Goal: Task Accomplishment & Management: Use online tool/utility

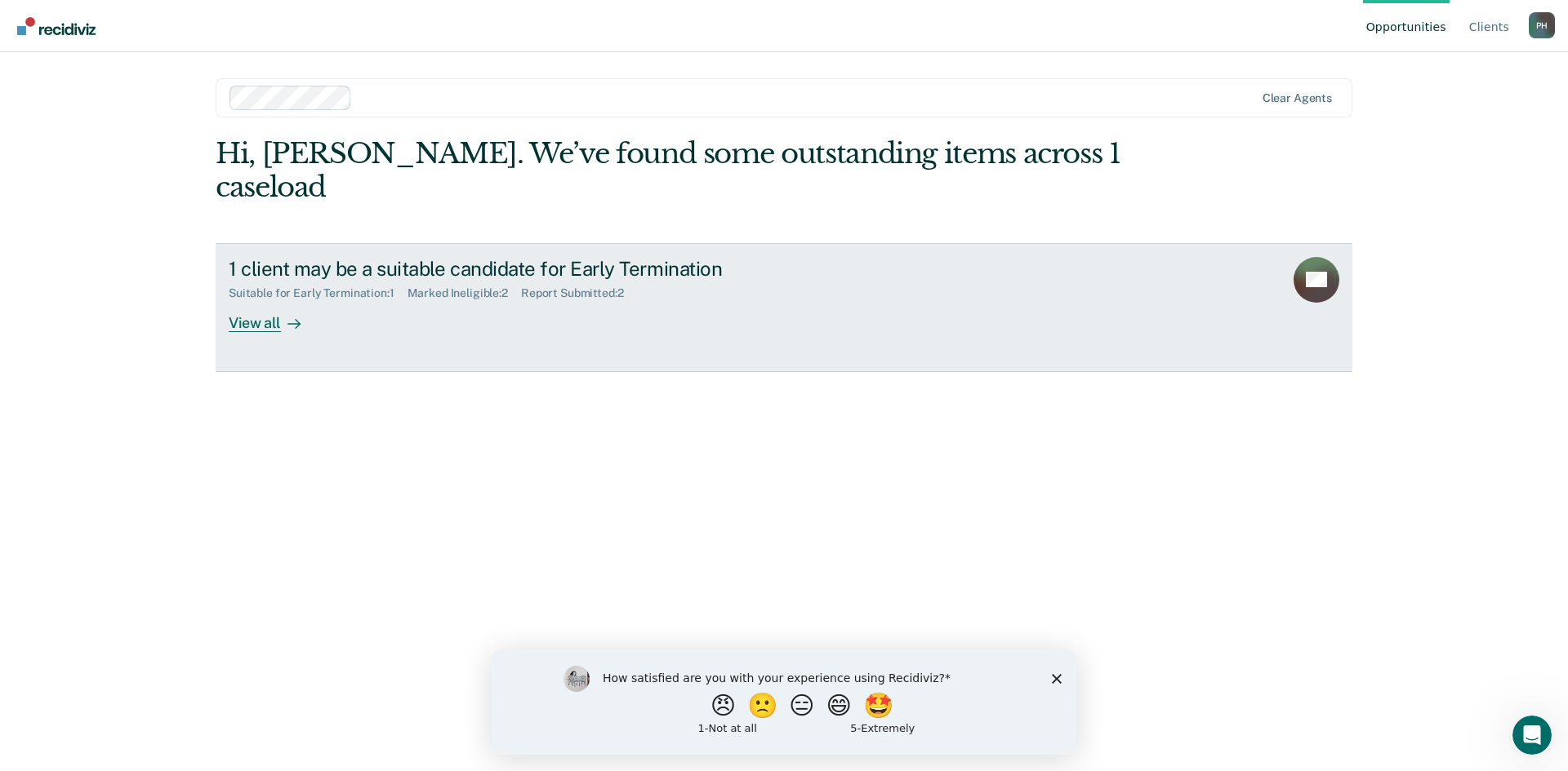
click at [284, 313] on div at bounding box center [291, 323] width 19 height 19
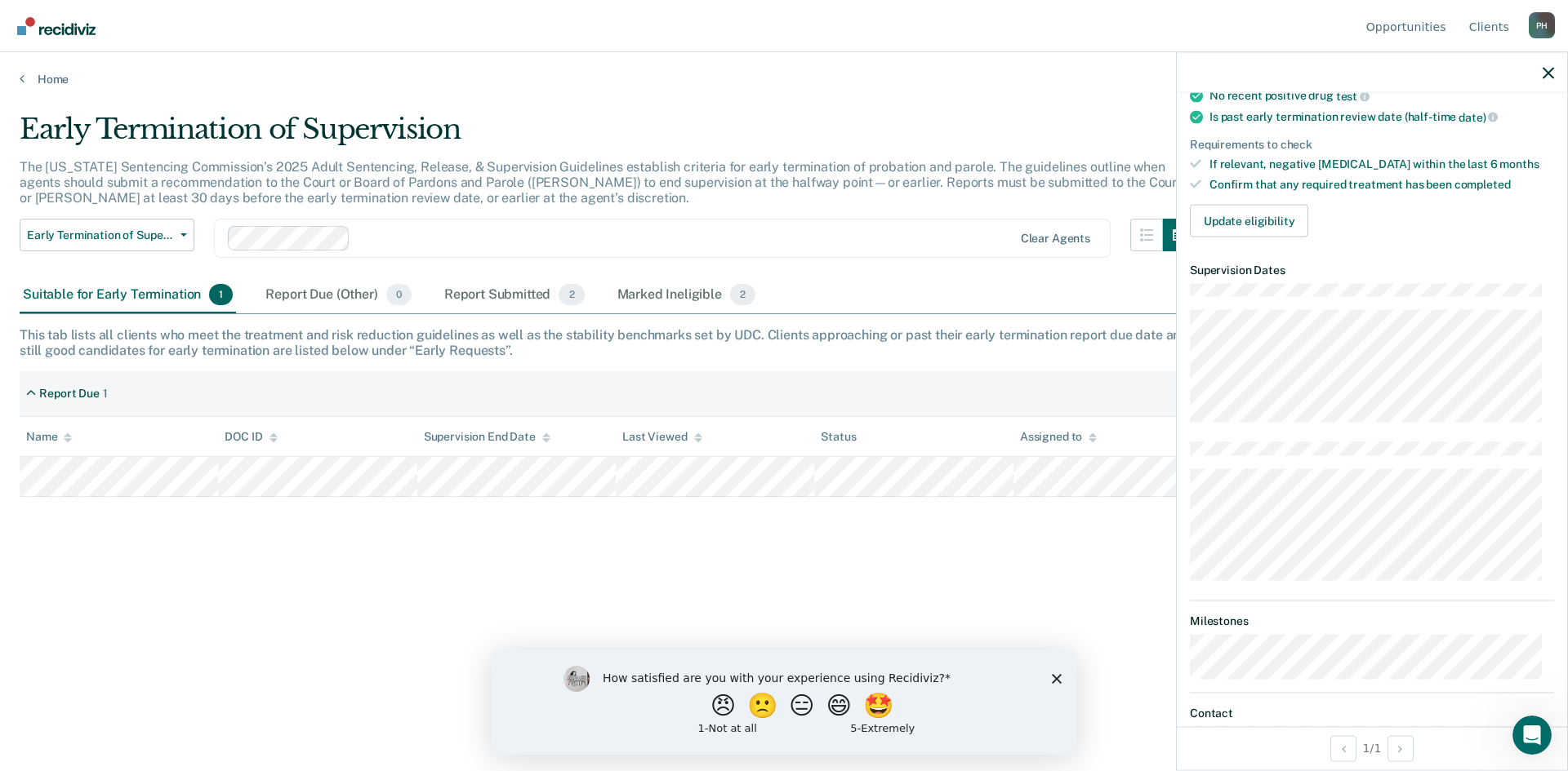
scroll to position [65, 0]
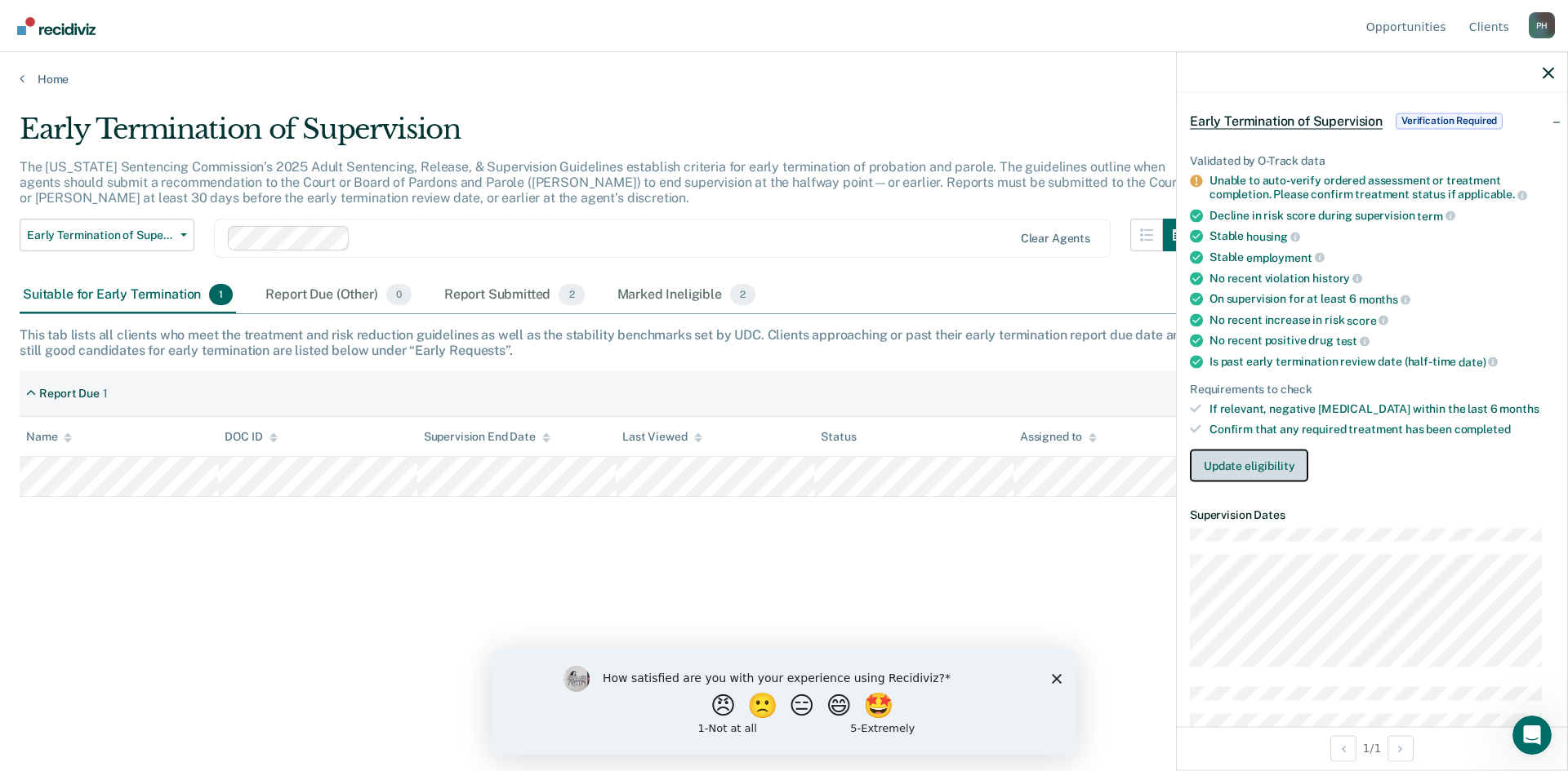
click at [1271, 470] on button "Update eligibility" at bounding box center [1249, 465] width 118 height 33
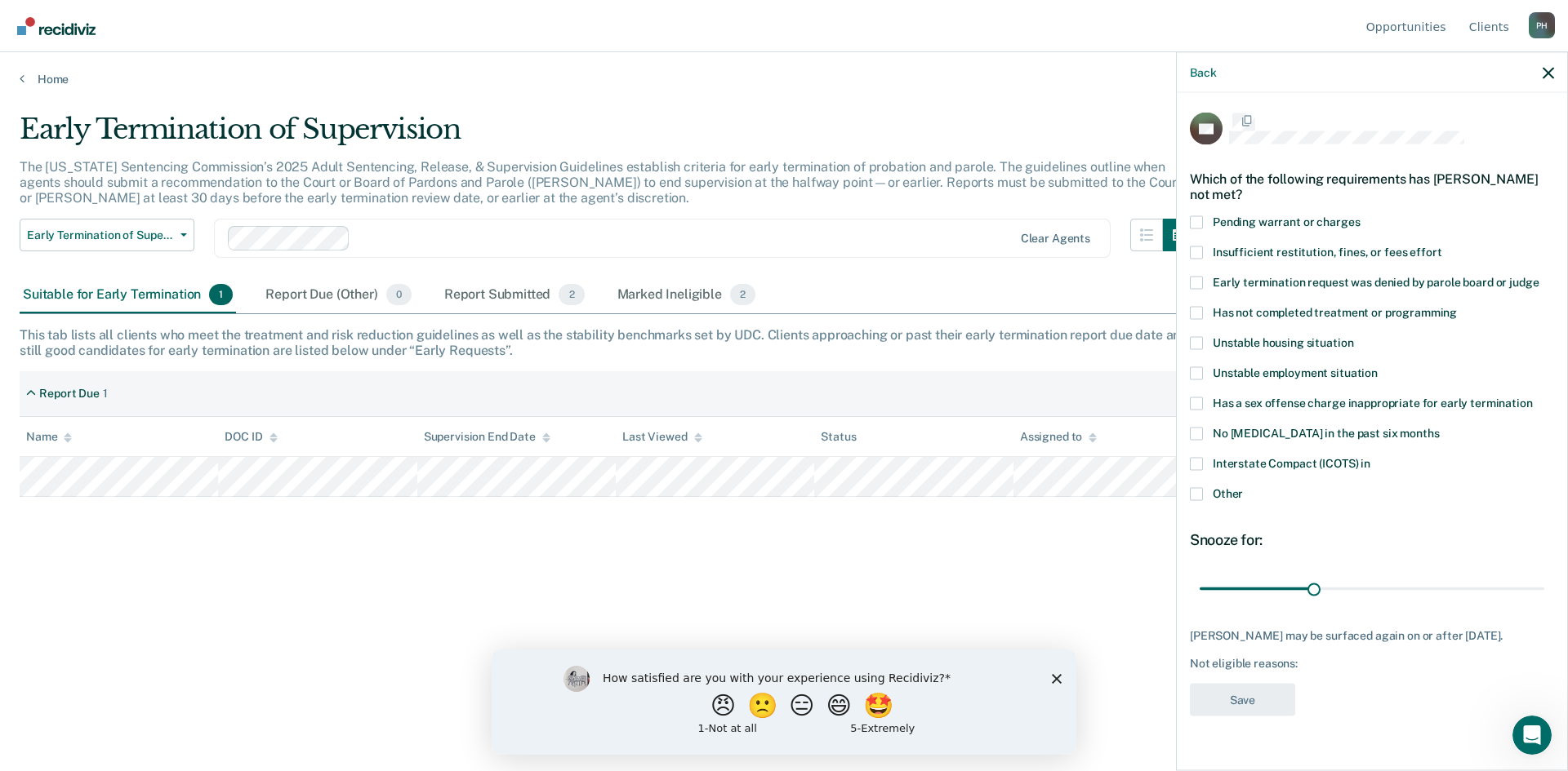
scroll to position [0, 0]
drag, startPoint x: 1302, startPoint y: 584, endPoint x: 1277, endPoint y: 591, distance: 26.0
type input "20"
click at [1277, 591] on input "range" at bounding box center [1372, 590] width 345 height 29
click at [1200, 318] on span at bounding box center [1195, 313] width 13 height 13
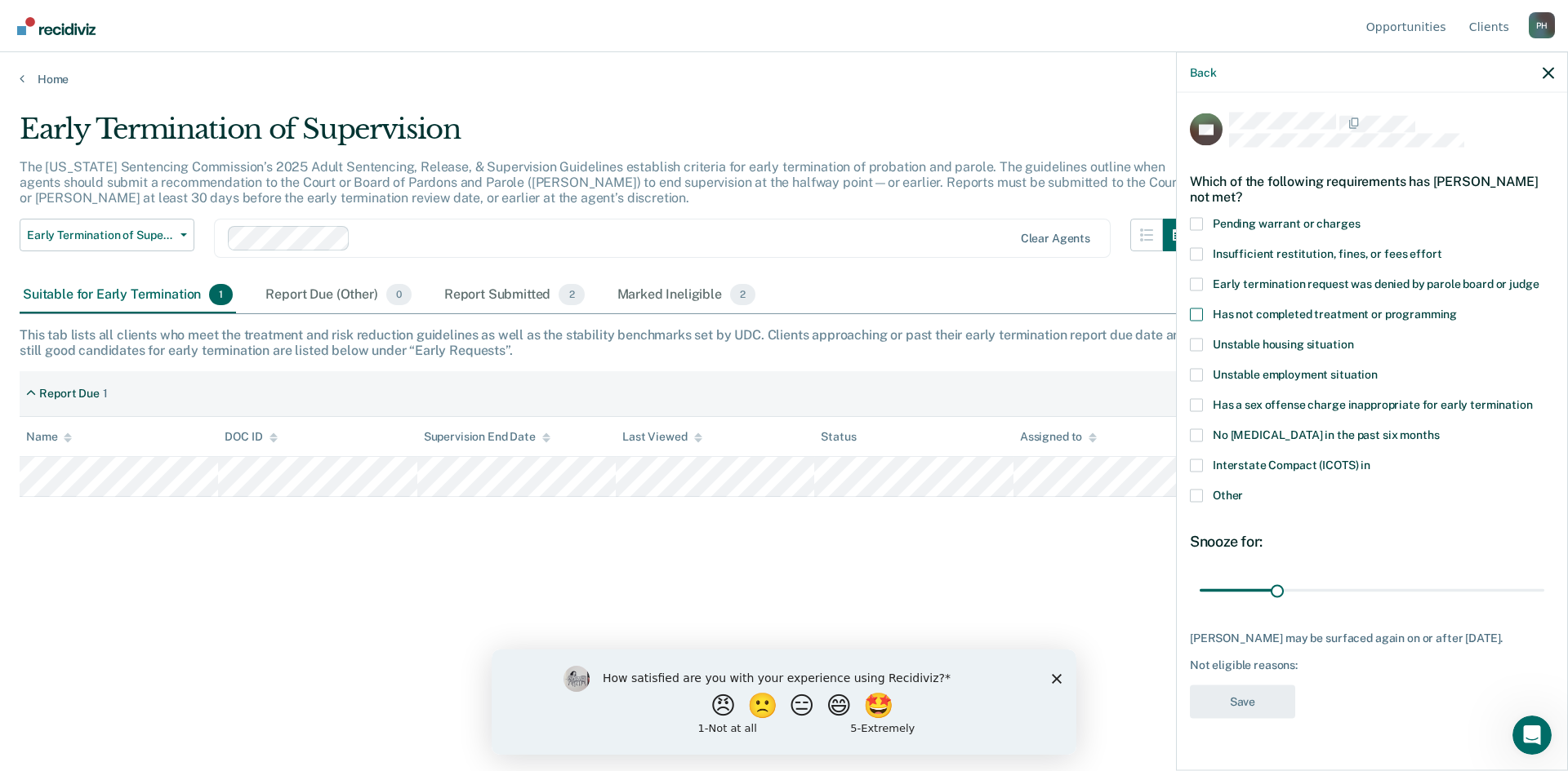
click at [1457, 307] on input "Has not completed treatment or programming" at bounding box center [1457, 307] width 0 height 0
click at [1233, 698] on button "Save" at bounding box center [1242, 702] width 106 height 34
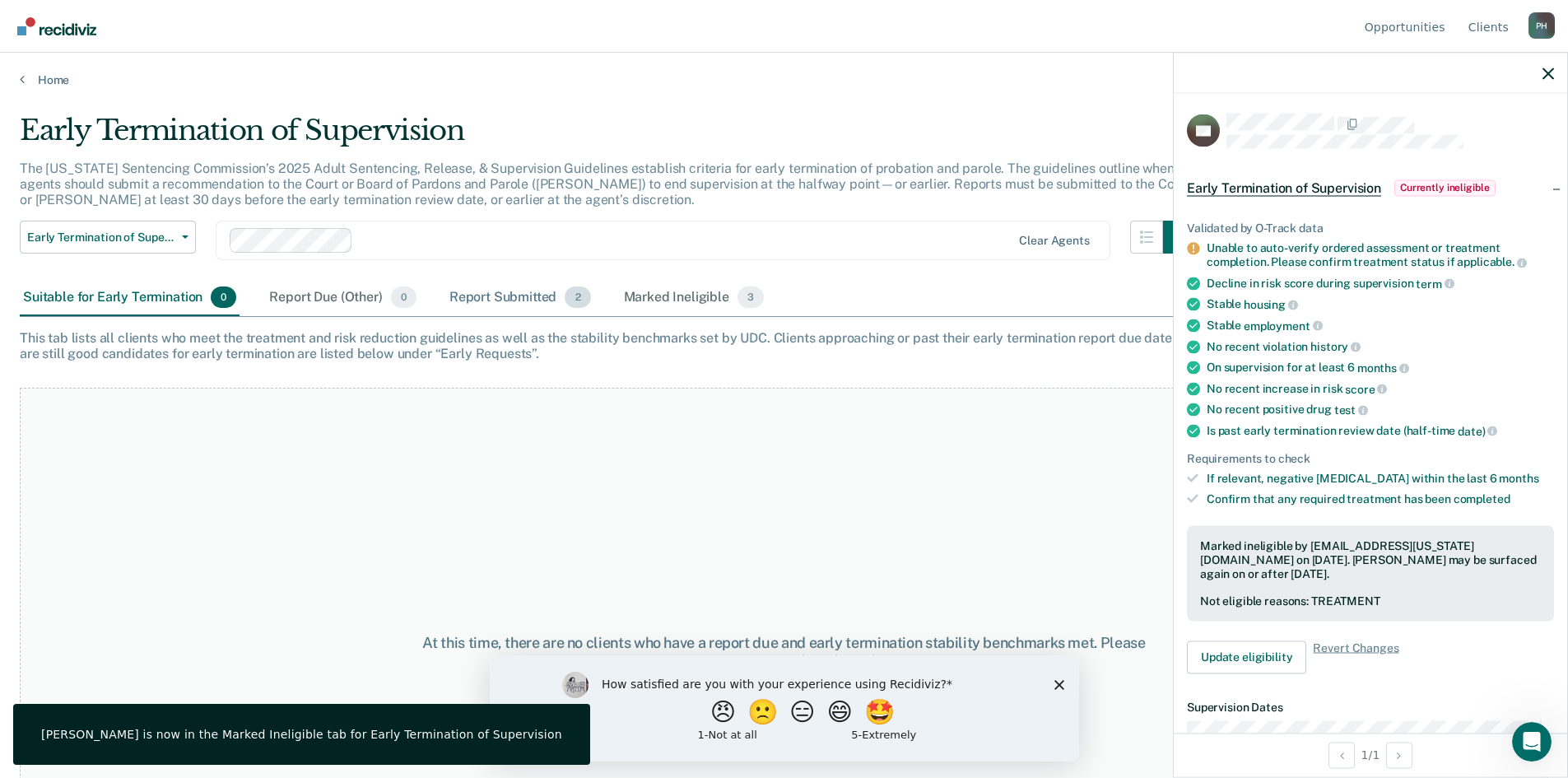
click at [545, 301] on div "Report Submitted 2" at bounding box center [520, 298] width 148 height 37
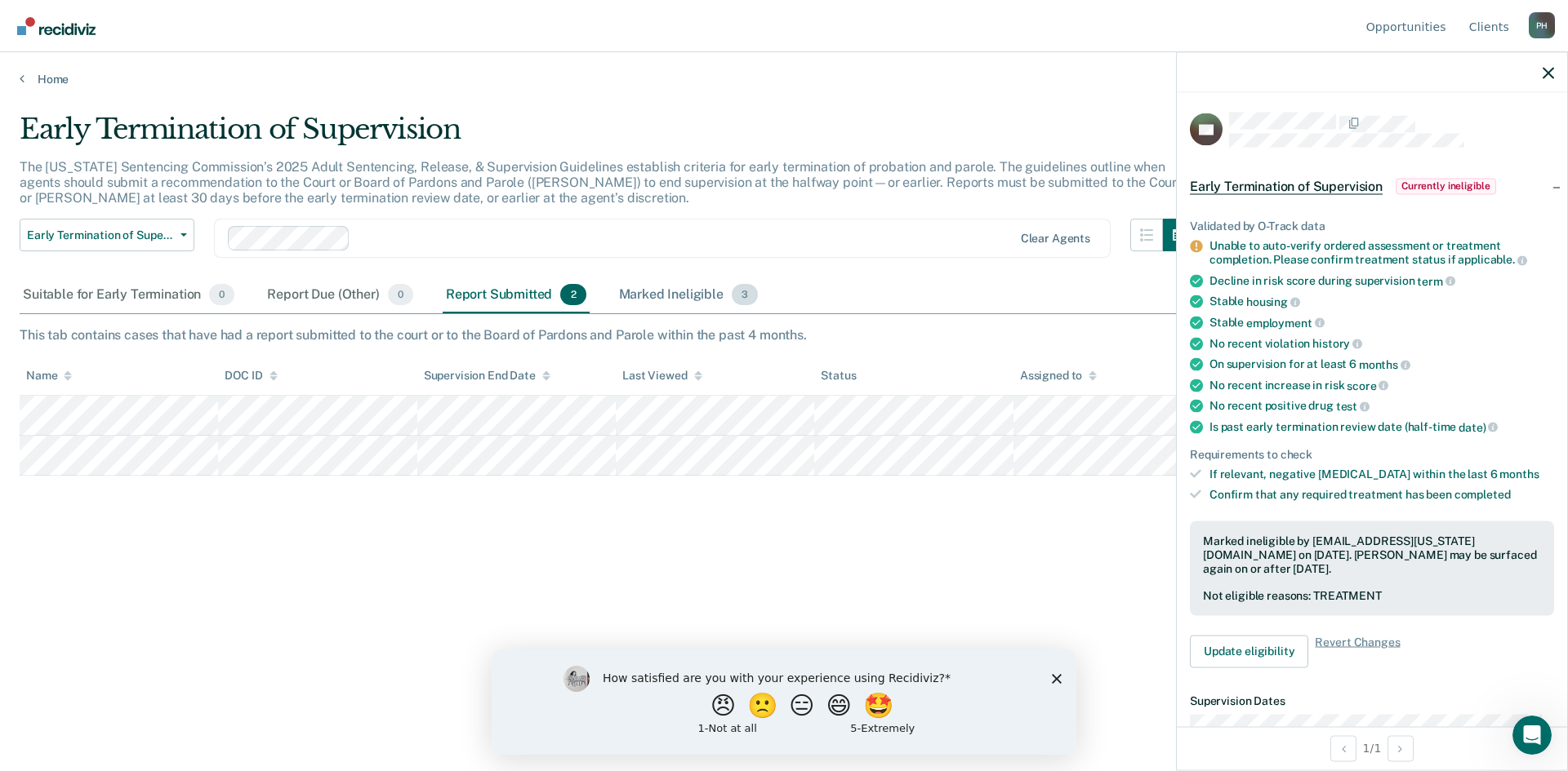
click at [634, 291] on div "Marked Ineligible 3" at bounding box center [689, 296] width 146 height 36
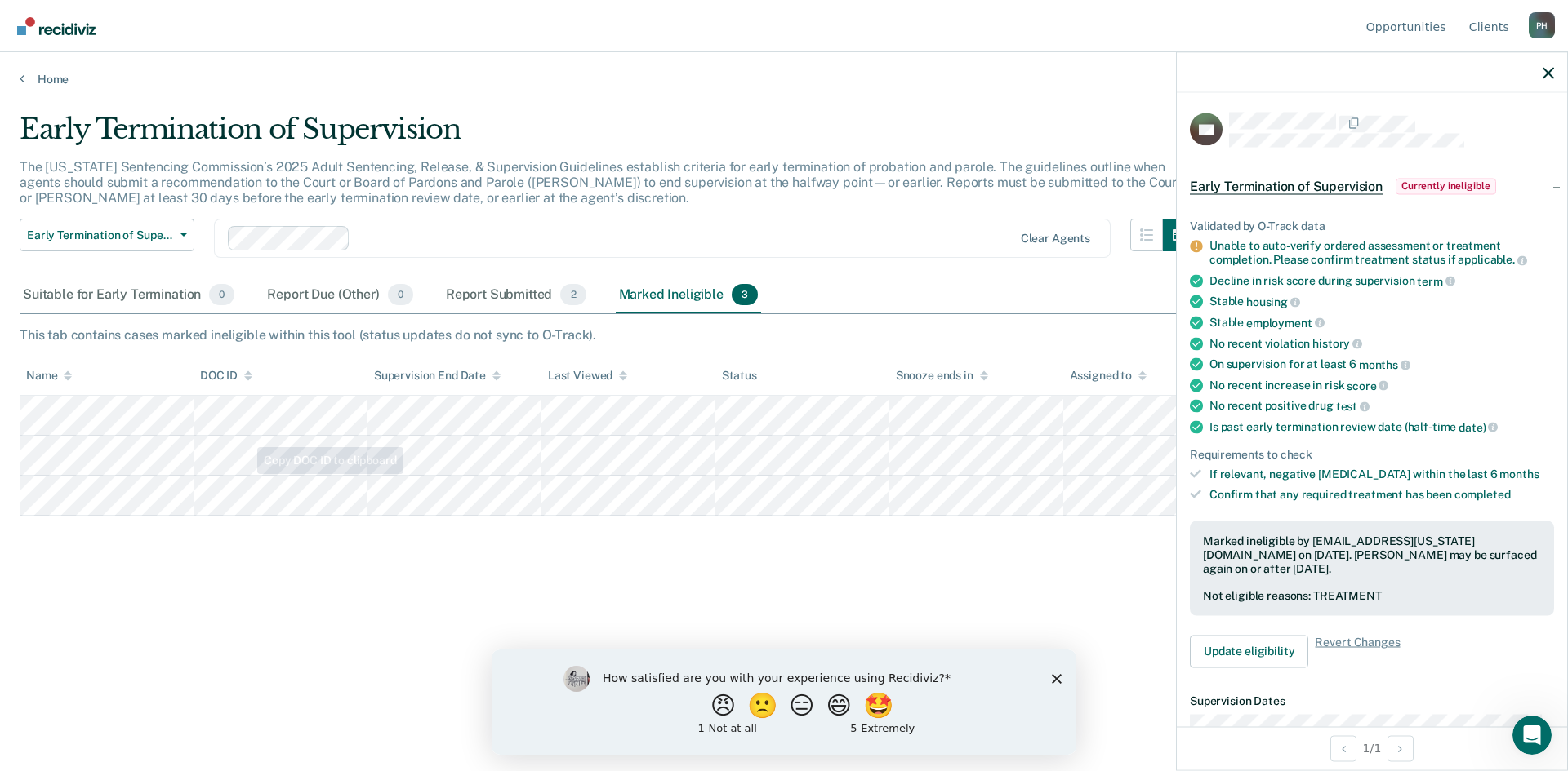
click at [354, 450] on tr at bounding box center [784, 455] width 1529 height 40
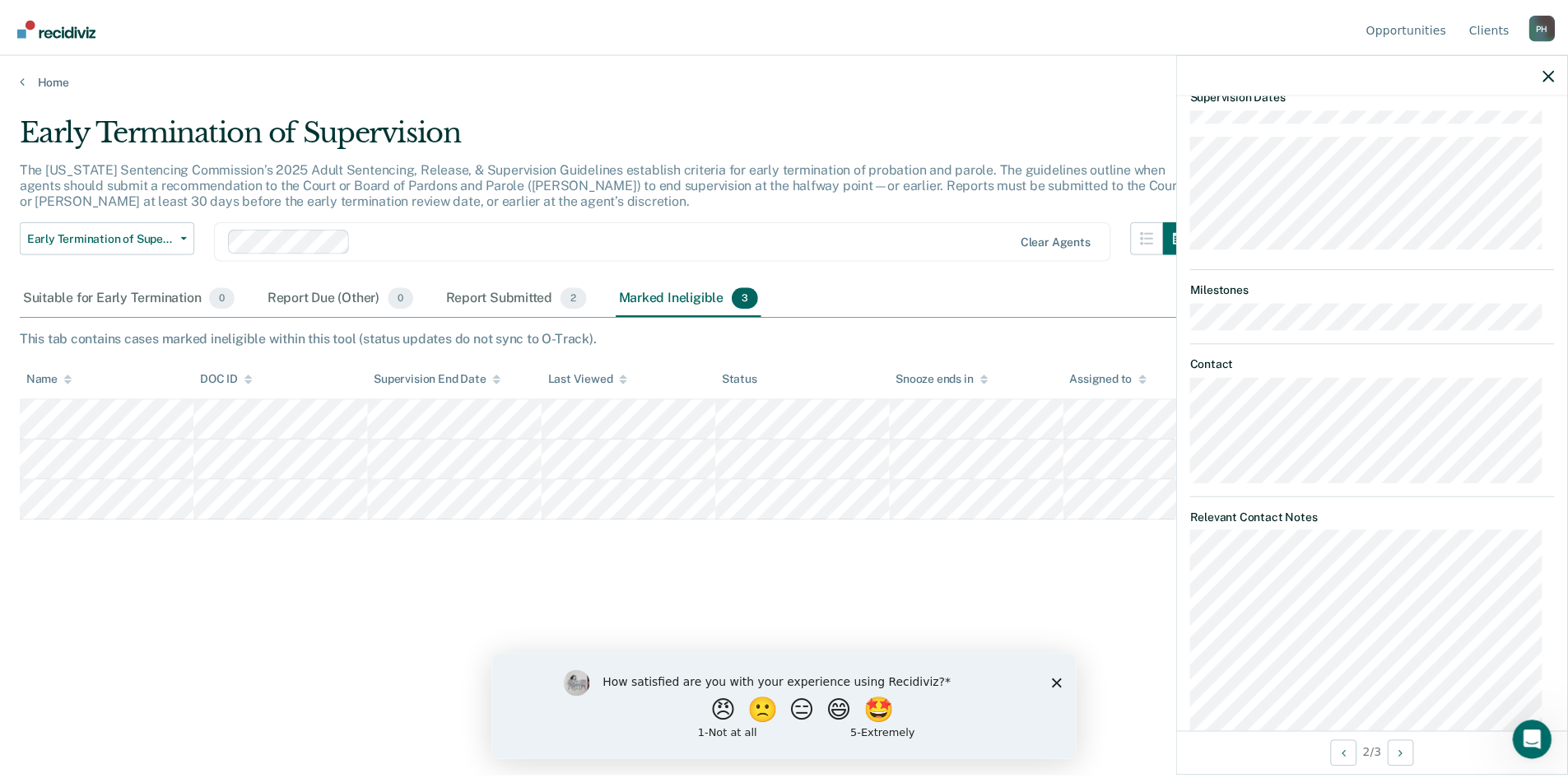
scroll to position [577, 0]
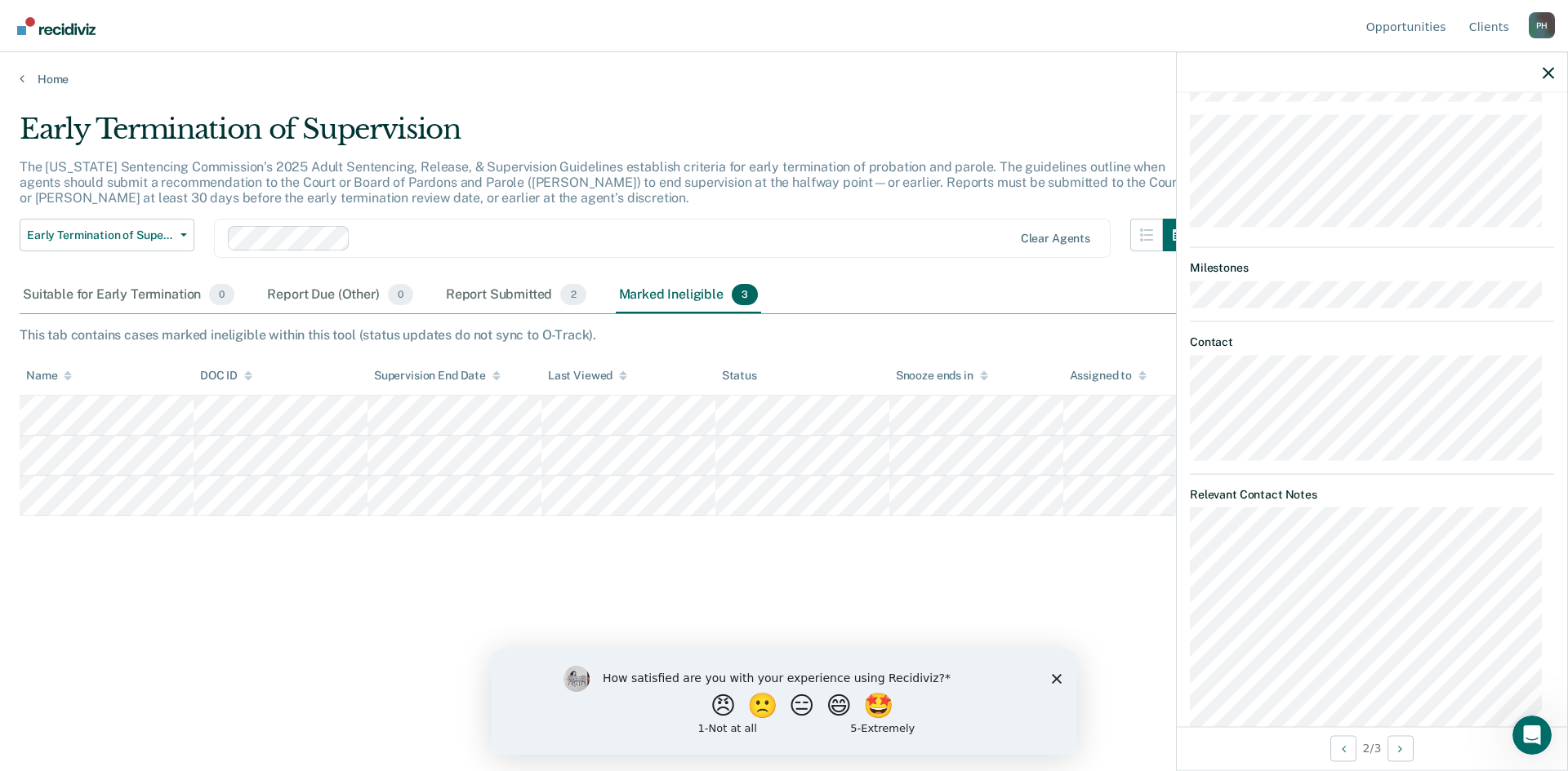
click at [1055, 679] on polygon "Close survey" at bounding box center [1057, 678] width 10 height 10
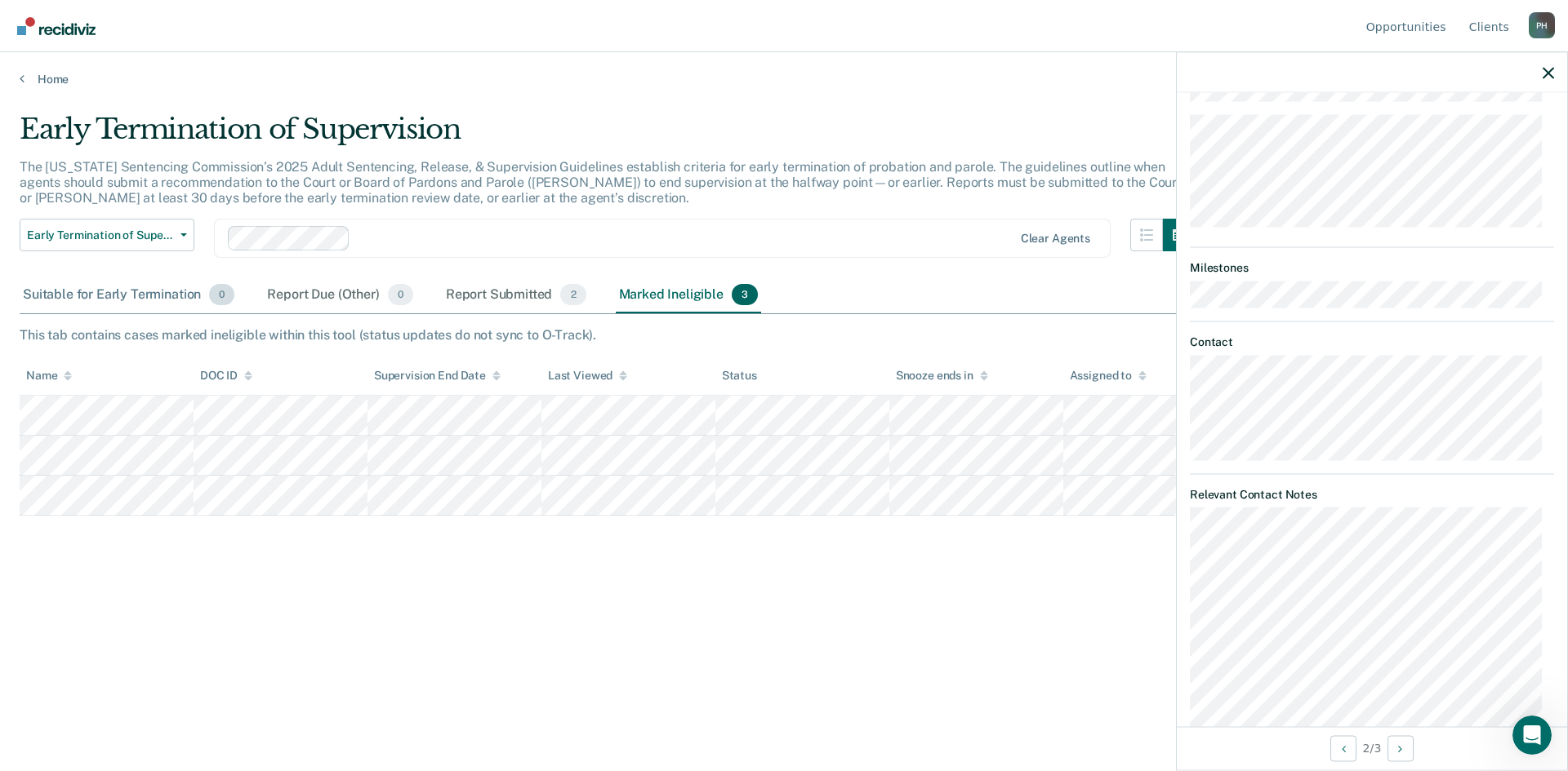
click at [177, 293] on div "Suitable for Early Termination 0" at bounding box center [128, 296] width 218 height 36
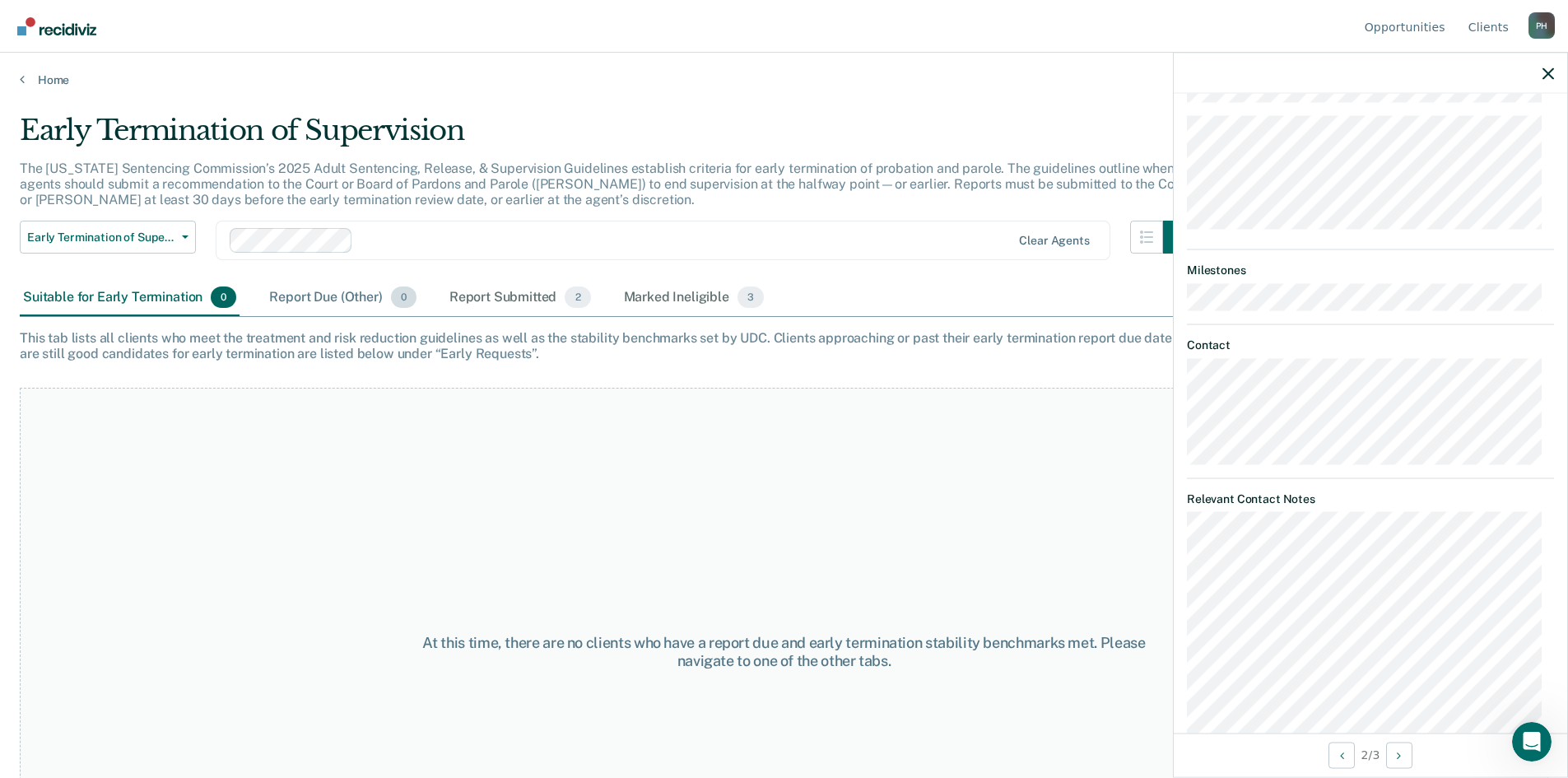
click at [288, 303] on div "Report Due (Other) 0" at bounding box center [342, 298] width 153 height 37
